Goal: Check status: Check status

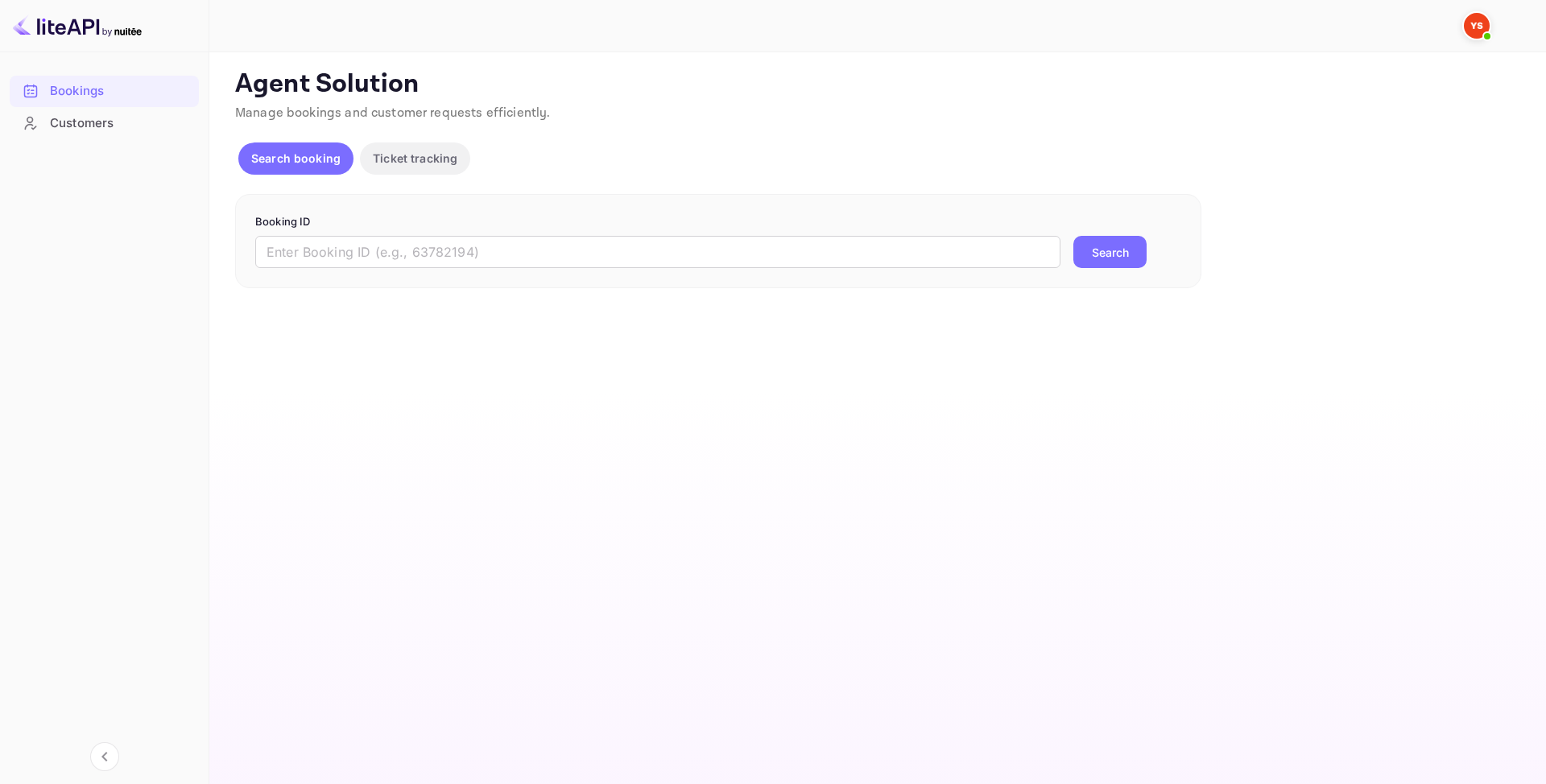
click at [341, 234] on form "Booking ID ​ Search" at bounding box center [718, 241] width 926 height 54
click at [338, 249] on input "text" at bounding box center [657, 252] width 805 height 32
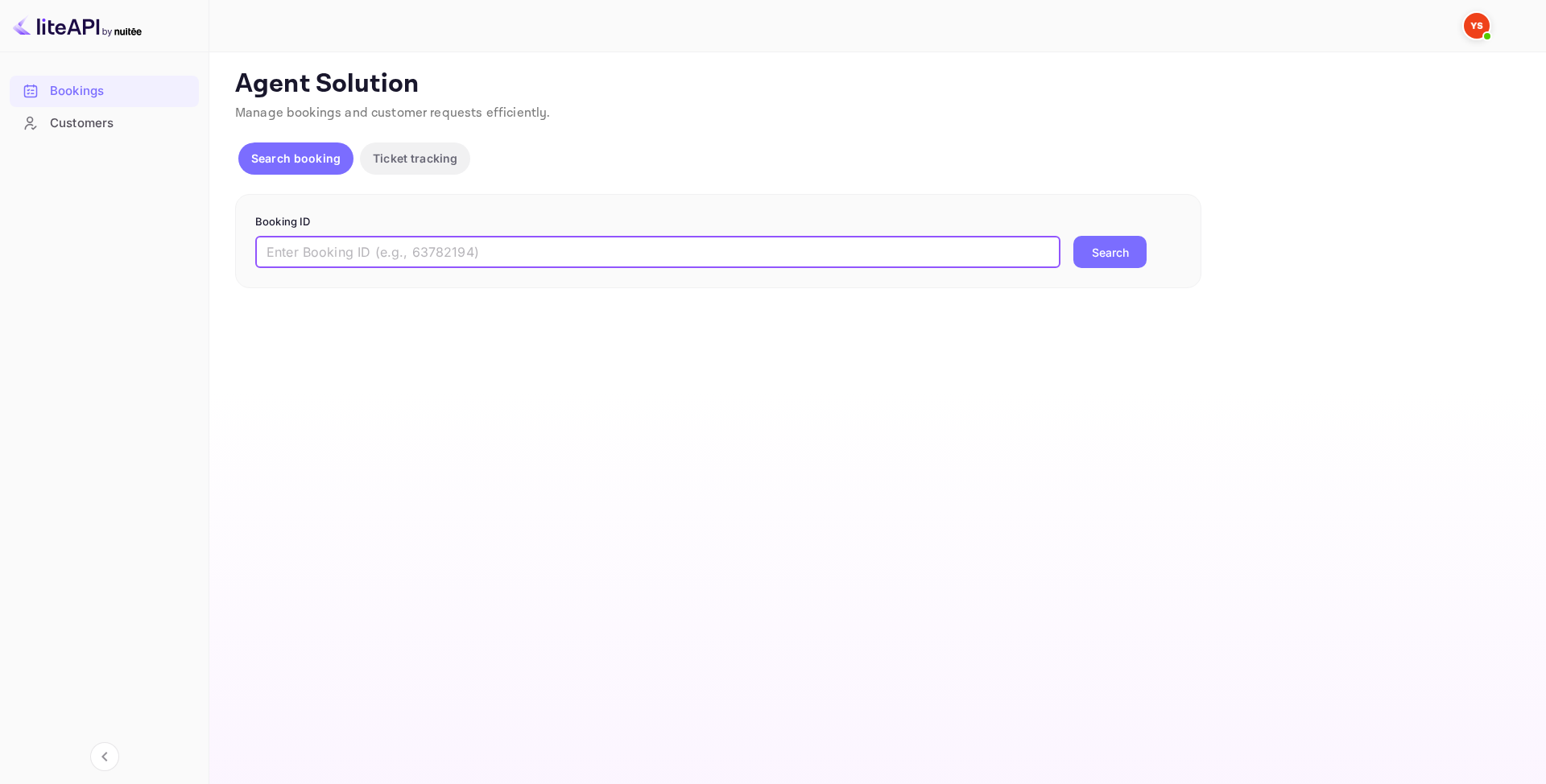
paste input "9816356"
type input "9816356"
click at [1143, 257] on button "Search" at bounding box center [1110, 252] width 73 height 32
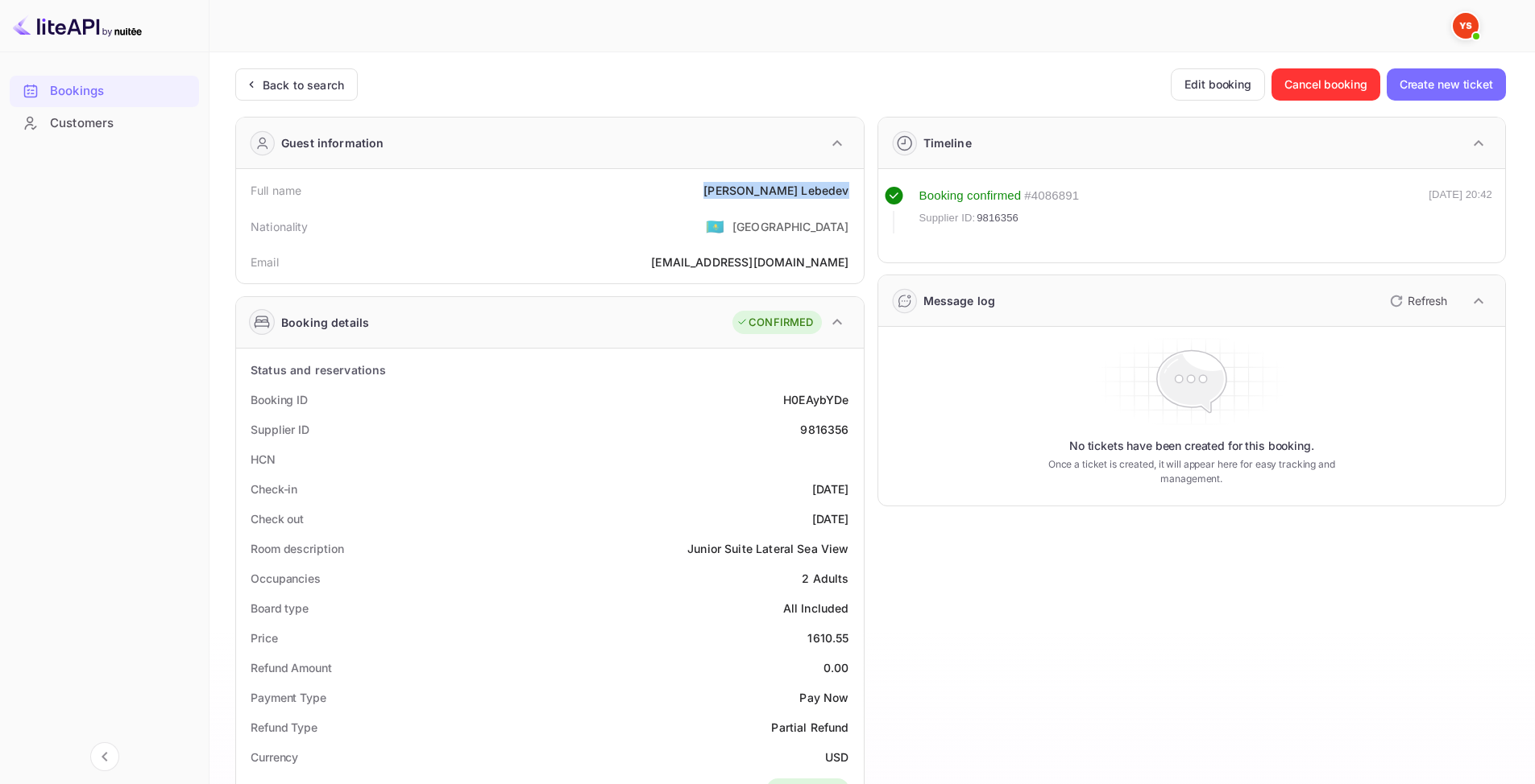
drag, startPoint x: 755, startPoint y: 183, endPoint x: 858, endPoint y: 200, distance: 104.4
click at [858, 200] on div "Full name [PERSON_NAME] Nationality 🇰🇿 [DEMOGRAPHIC_DATA] Email [EMAIL_ADDRESS]…" at bounding box center [550, 226] width 627 height 115
copy div "[PERSON_NAME]"
click at [818, 429] on div "9816356" at bounding box center [824, 430] width 48 height 17
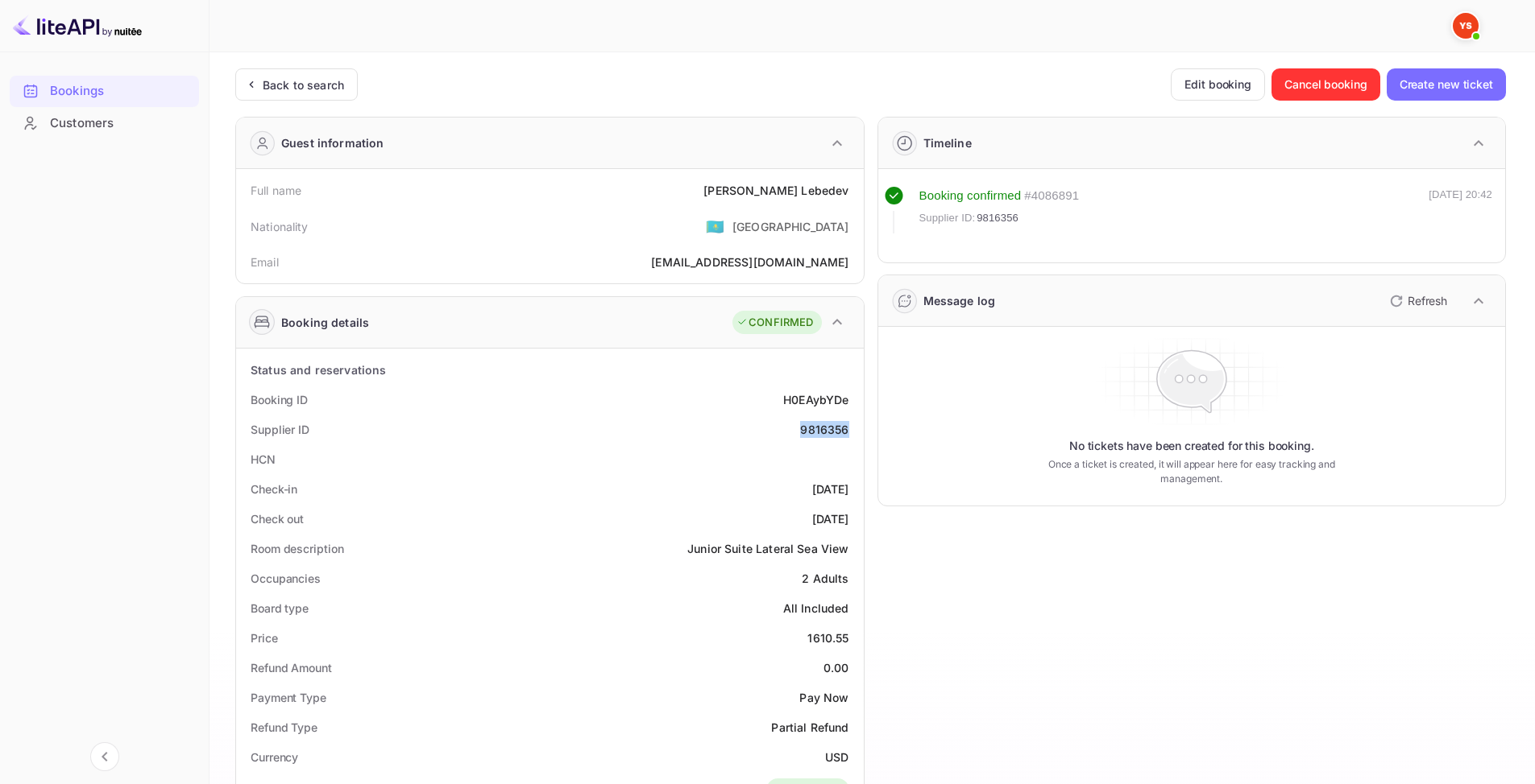
copy div "9816356"
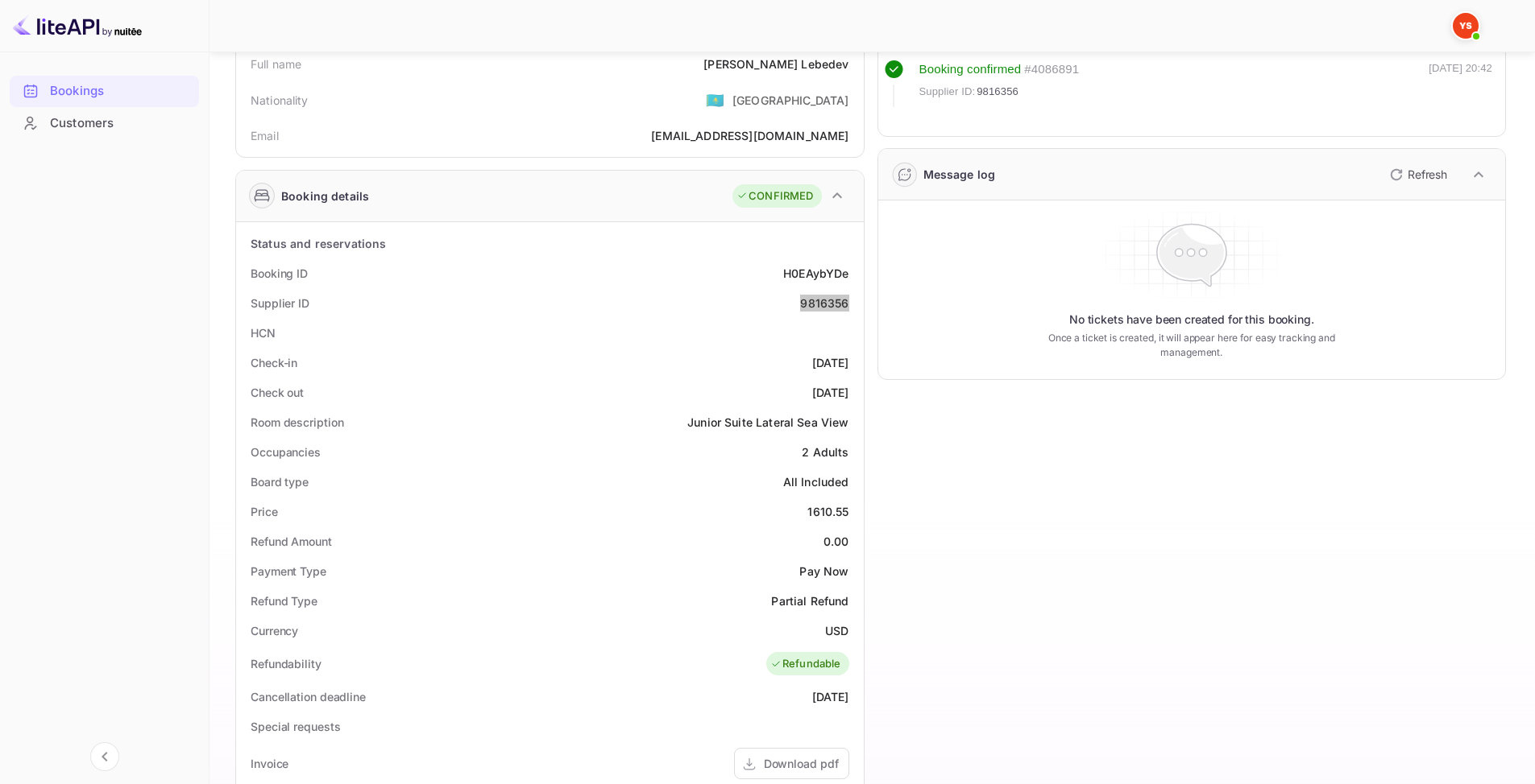
scroll to position [161, 0]
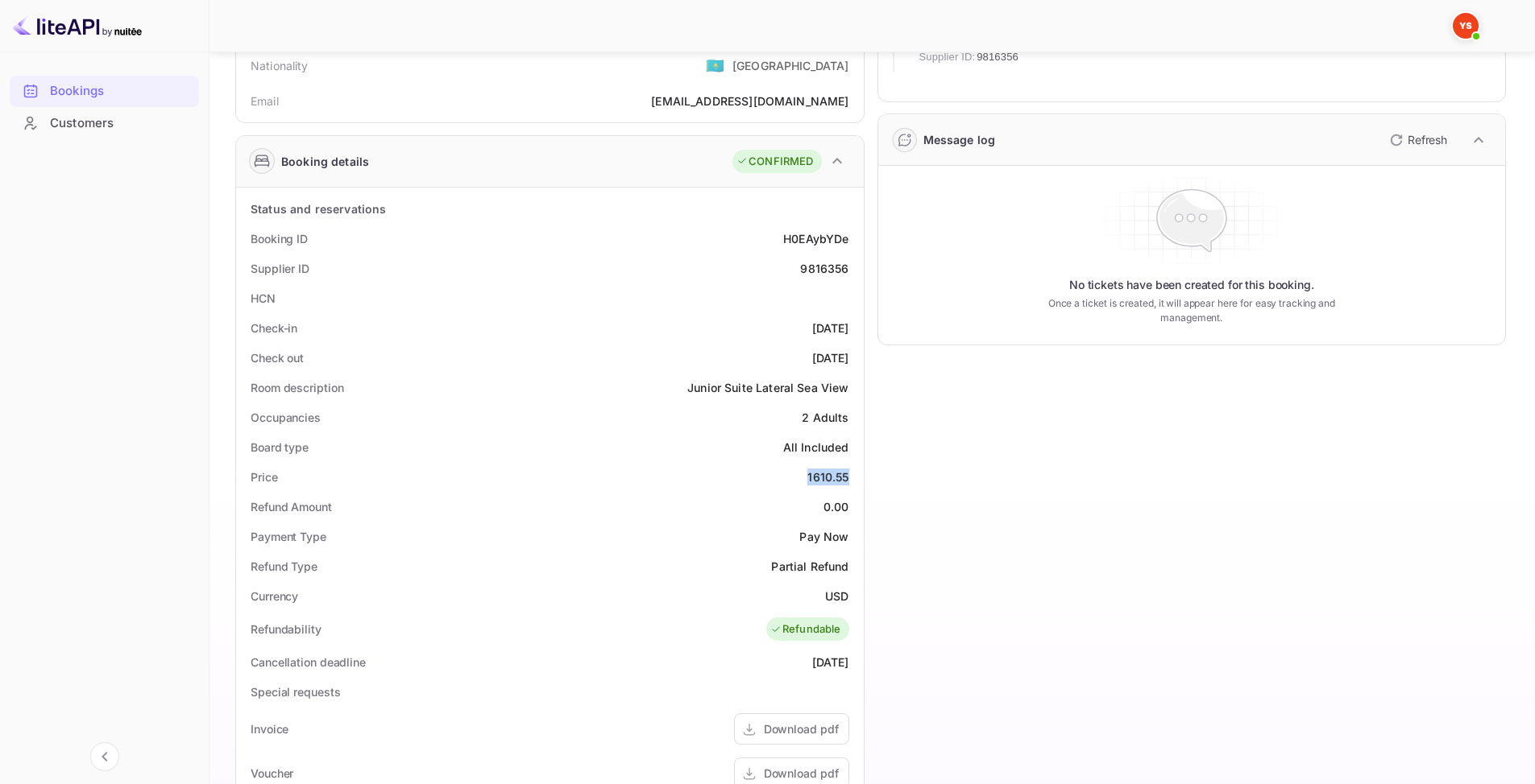
drag, startPoint x: 804, startPoint y: 479, endPoint x: 858, endPoint y: 477, distance: 54.0
click at [858, 477] on div "Status and reservations Booking ID H0EAybYDe Supplier ID 9816356 HCN Check-in […" at bounding box center [550, 646] width 627 height 917
copy div "1610.55"
